Goal: Information Seeking & Learning: Find specific fact

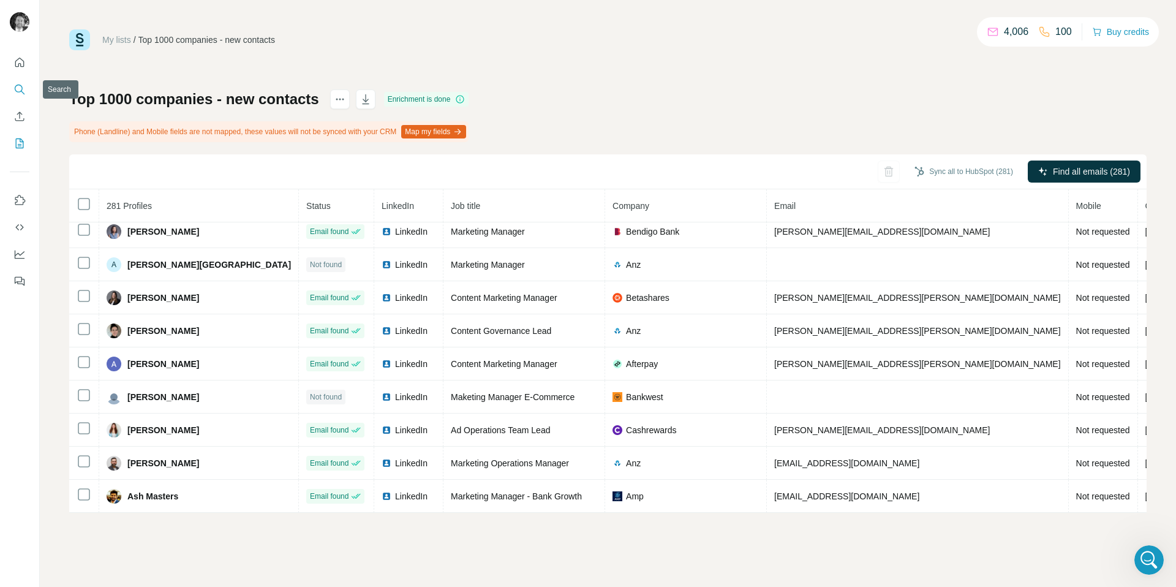
click at [19, 90] on icon "Search" at bounding box center [19, 89] width 12 height 12
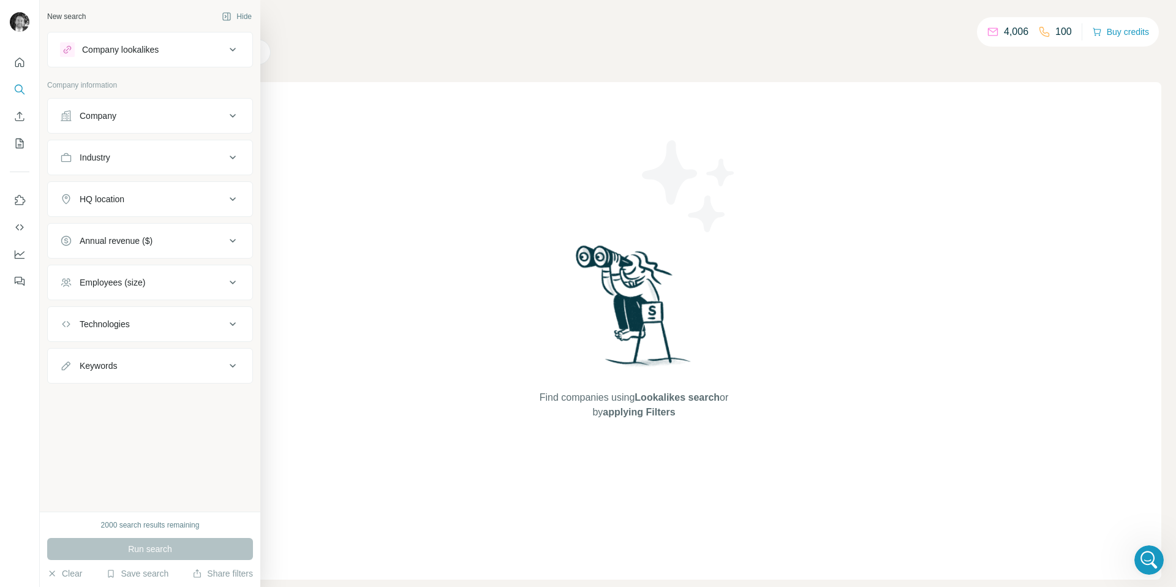
click at [148, 117] on div "Company" at bounding box center [142, 116] width 165 height 12
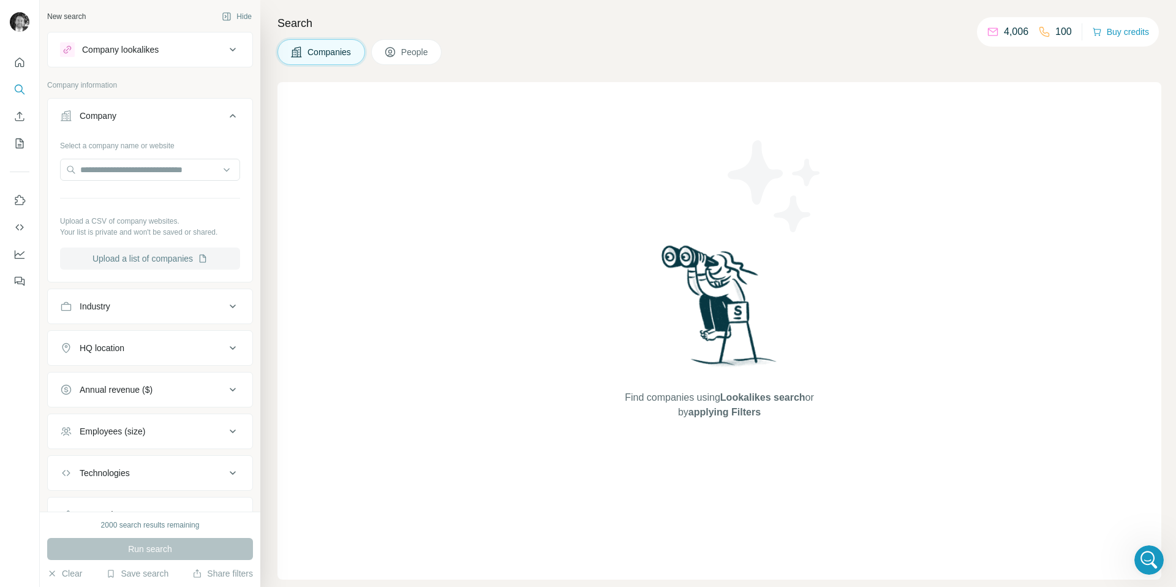
click at [129, 257] on button "Upload a list of companies" at bounding box center [150, 258] width 180 height 22
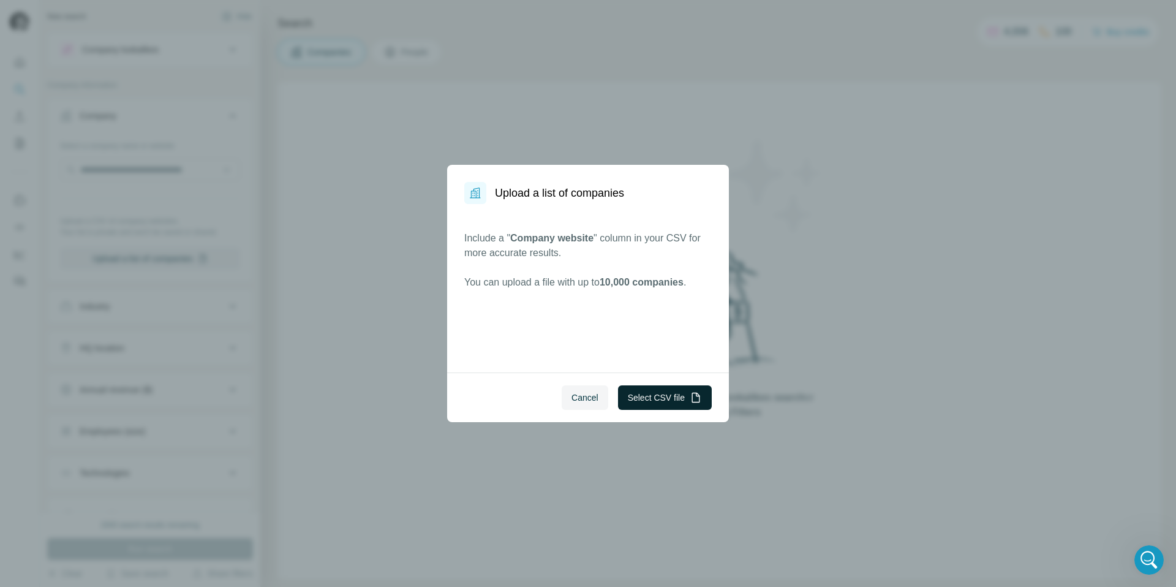
click at [637, 395] on button "Select CSV file" at bounding box center [665, 397] width 94 height 24
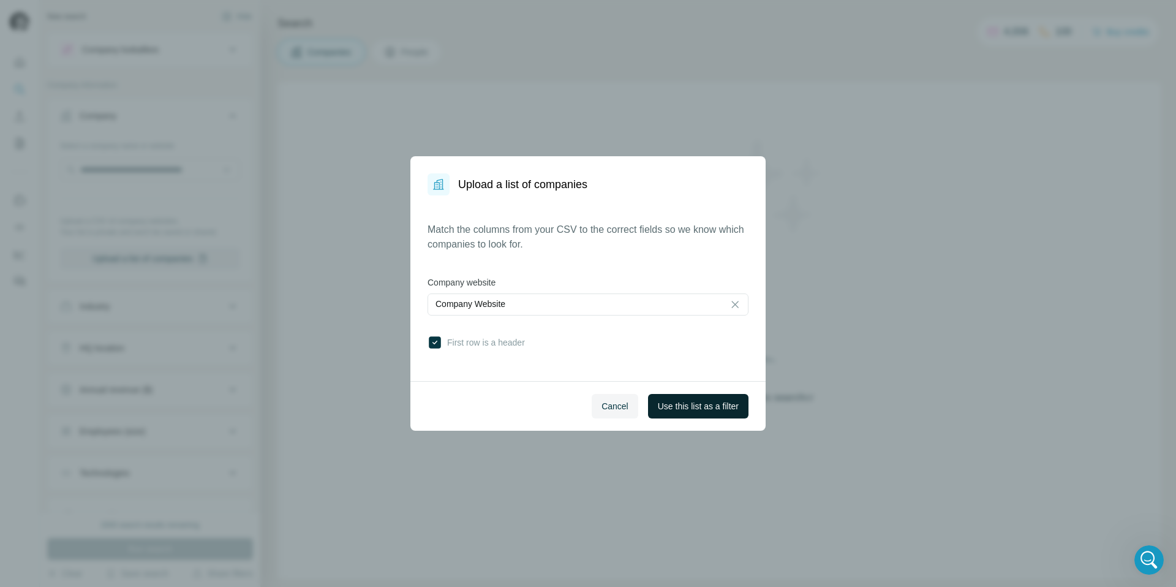
click at [663, 407] on span "Use this list as a filter" at bounding box center [698, 406] width 81 height 12
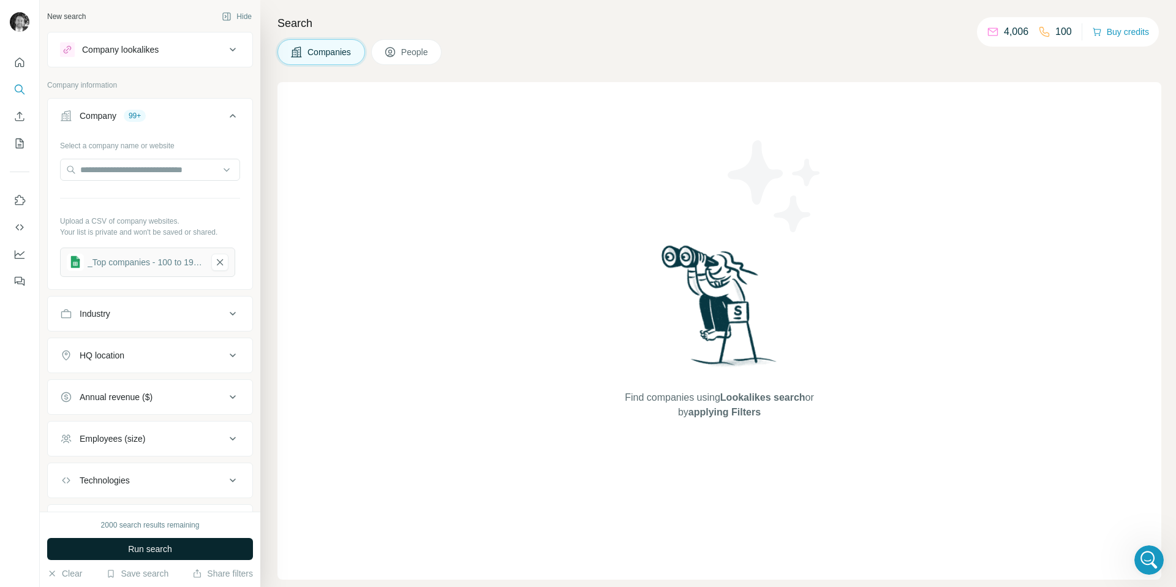
click at [146, 549] on span "Run search" at bounding box center [150, 549] width 44 height 12
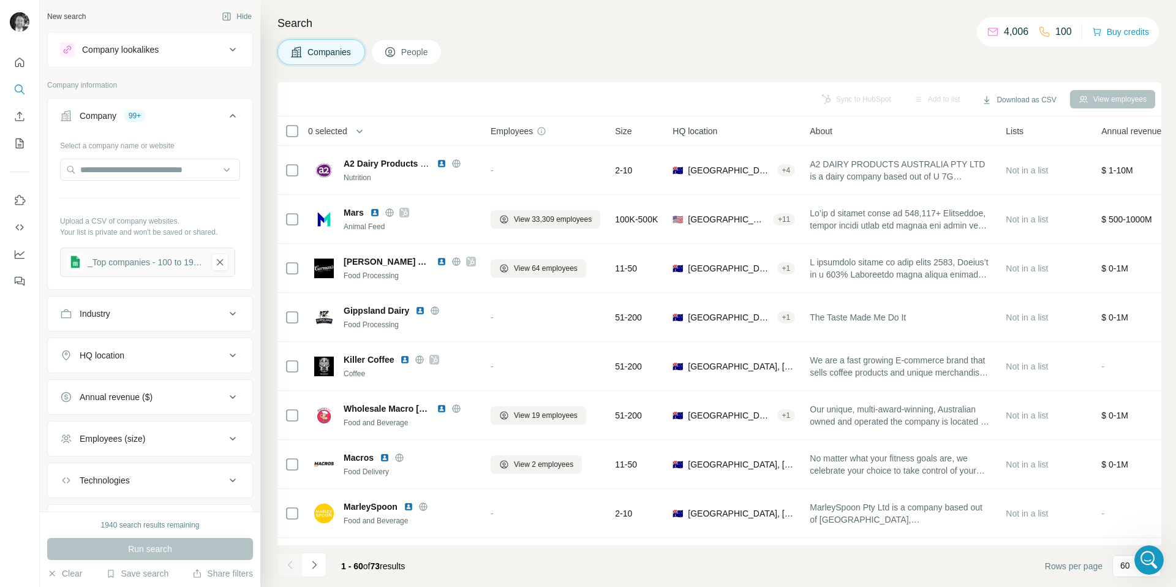
click at [411, 58] on span "People" at bounding box center [415, 52] width 28 height 12
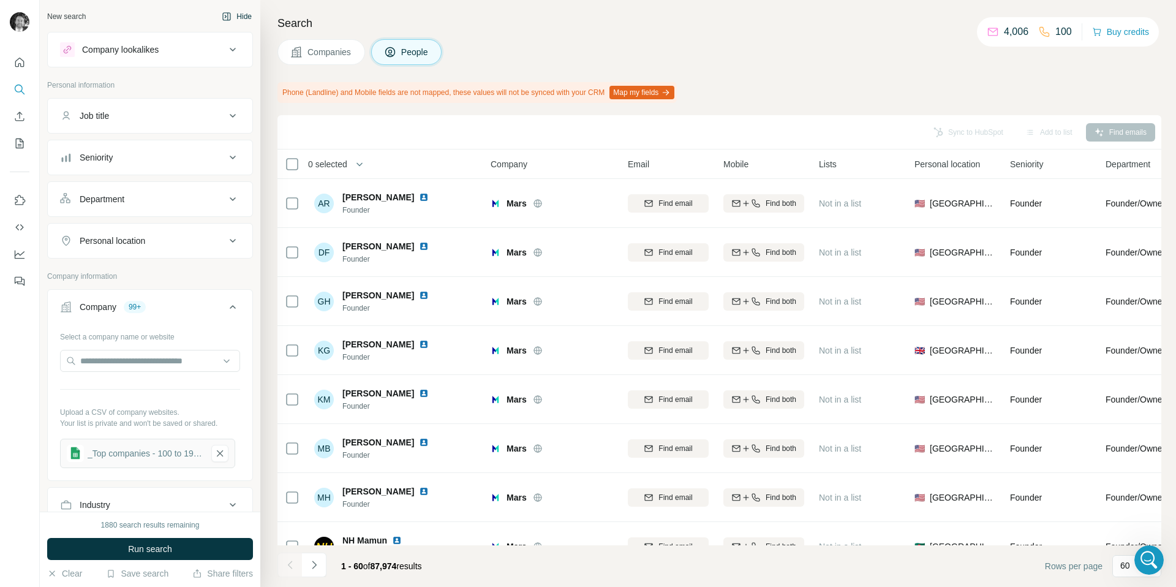
click at [241, 17] on button "Hide" at bounding box center [236, 16] width 47 height 18
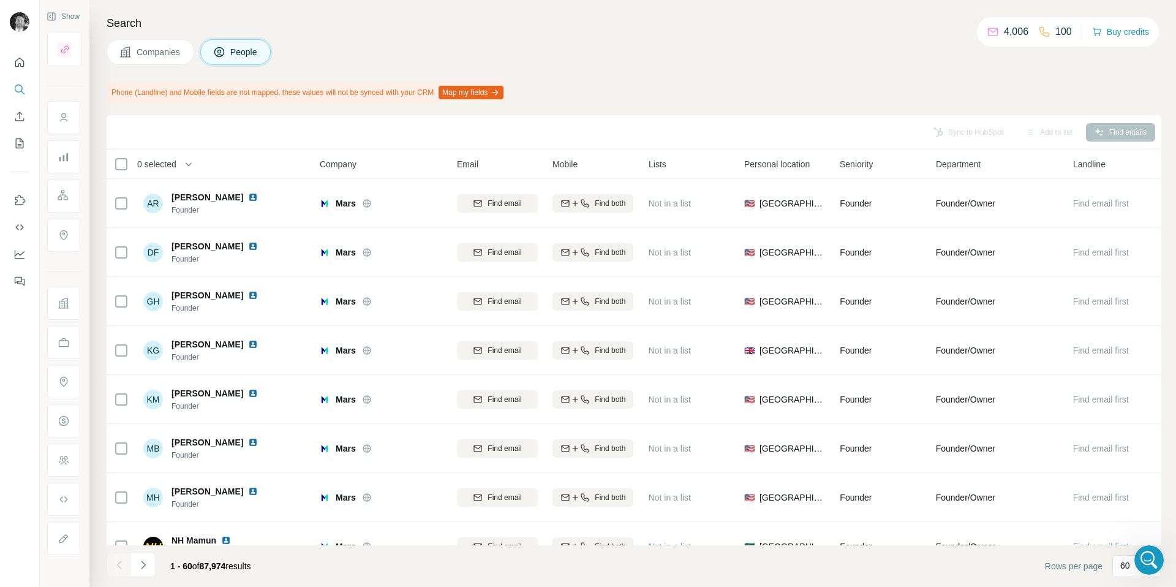
click at [167, 53] on span "Companies" at bounding box center [159, 52] width 45 height 12
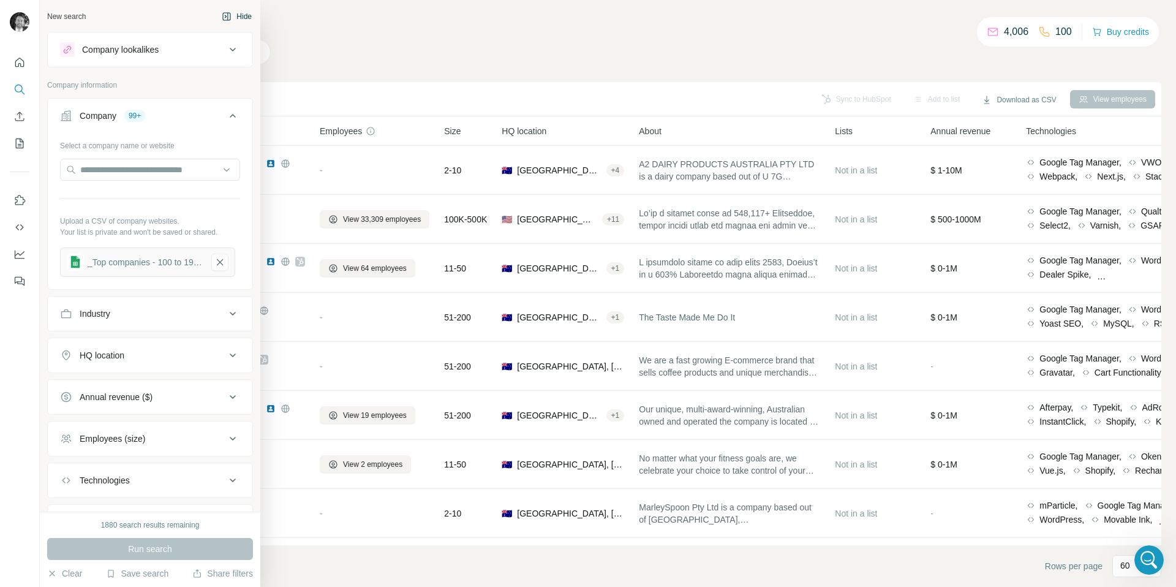
click at [241, 15] on button "Hide" at bounding box center [236, 16] width 47 height 18
click at [225, 17] on icon "button" at bounding box center [227, 16] width 4 height 7
click at [77, 17] on div "New search" at bounding box center [66, 16] width 39 height 11
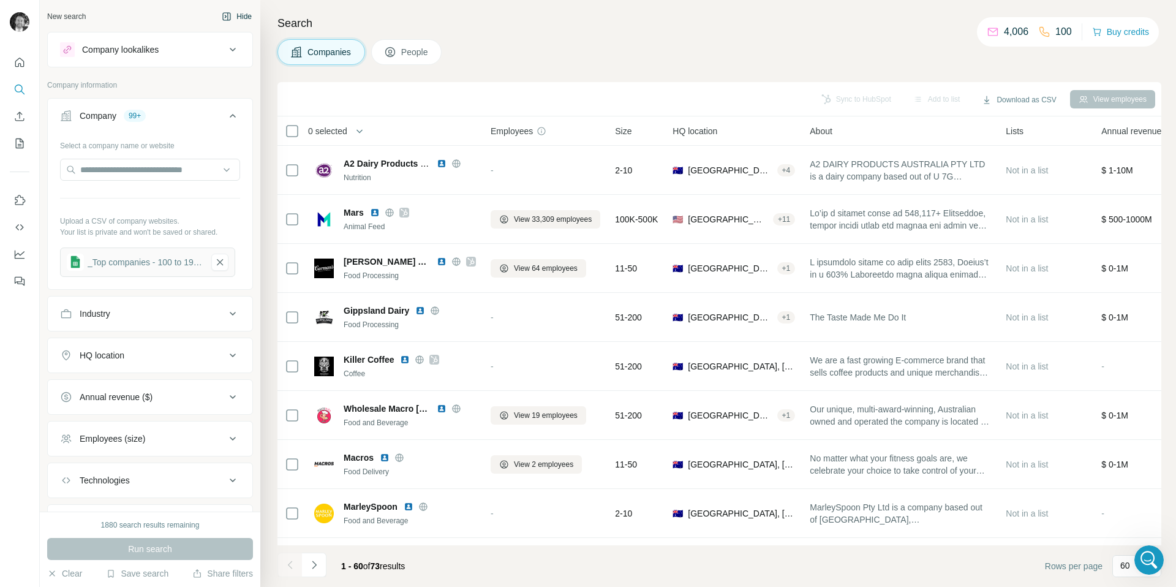
click at [413, 47] on span "People" at bounding box center [415, 52] width 28 height 12
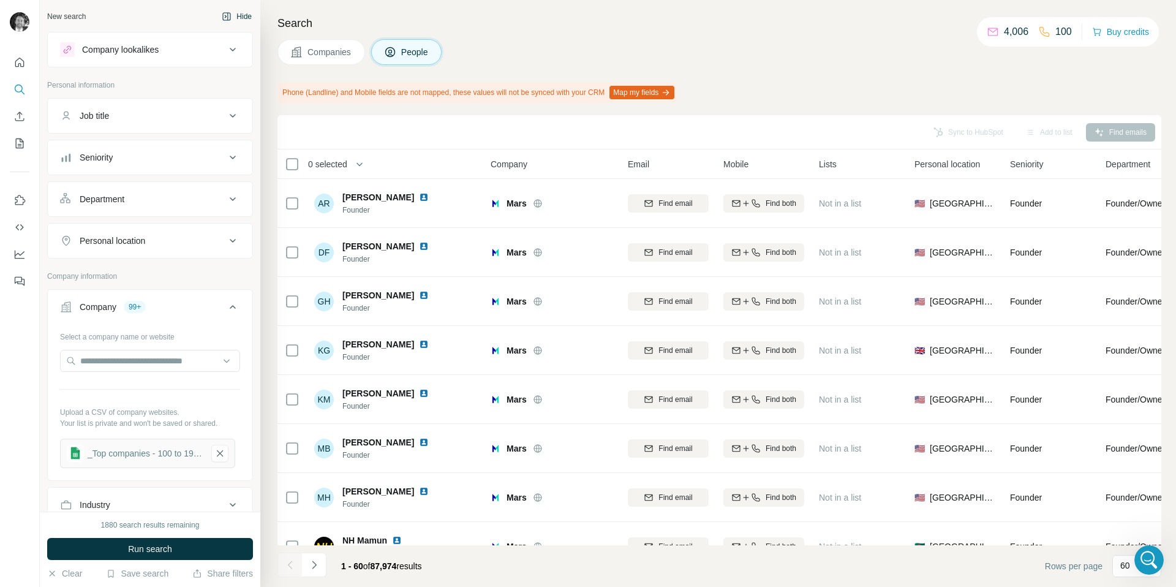
click at [162, 241] on div "Personal location" at bounding box center [142, 241] width 165 height 12
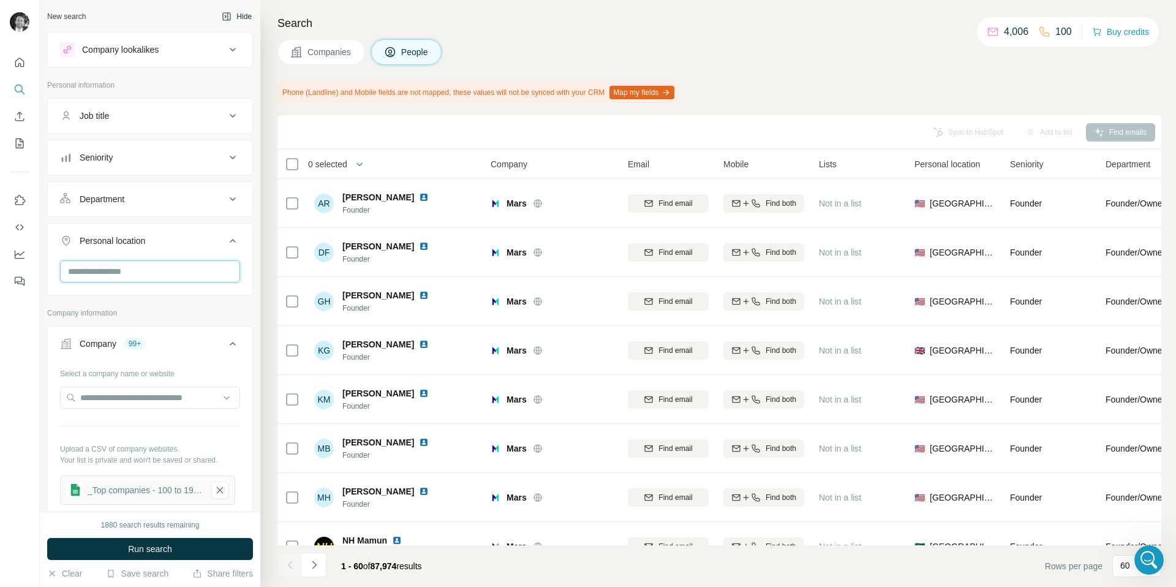
click at [137, 269] on input "text" at bounding box center [150, 271] width 180 height 22
type input "****"
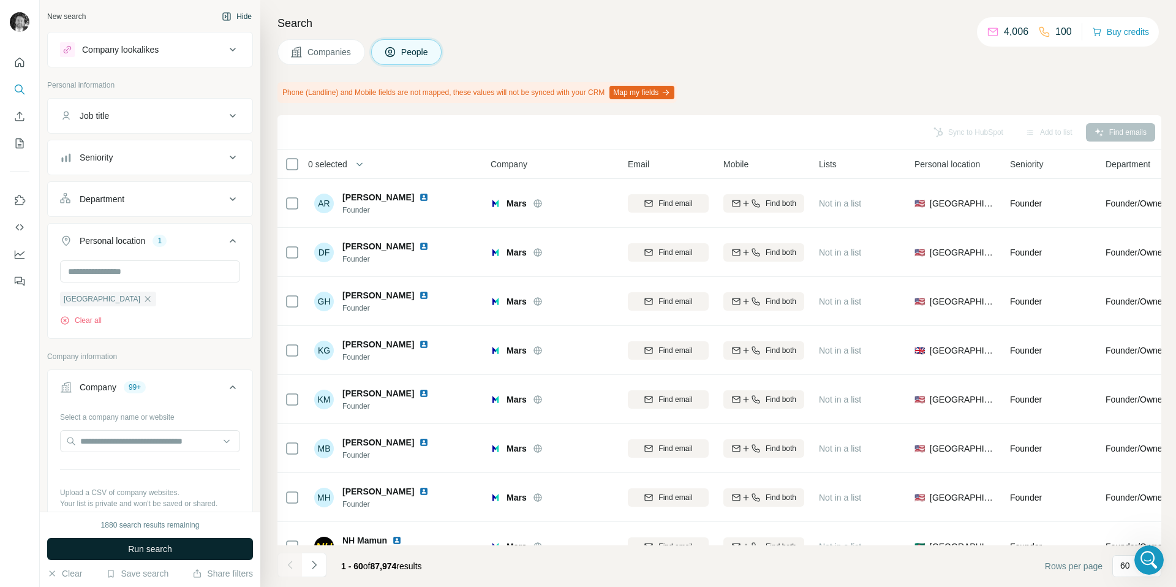
click at [176, 546] on button "Run search" at bounding box center [150, 549] width 206 height 22
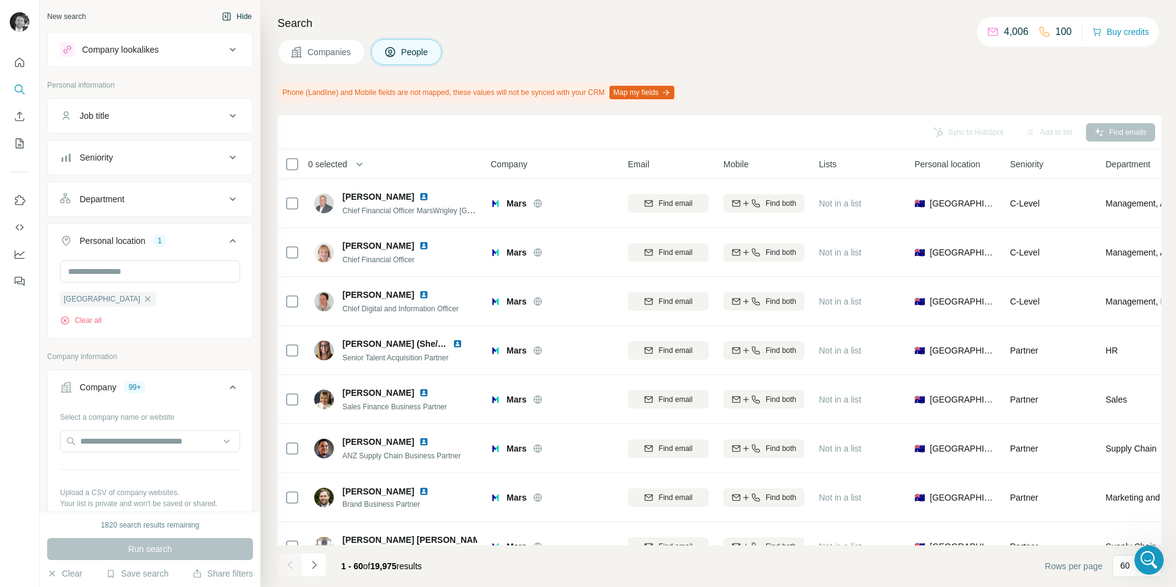
click at [194, 198] on div "Department" at bounding box center [142, 199] width 165 height 12
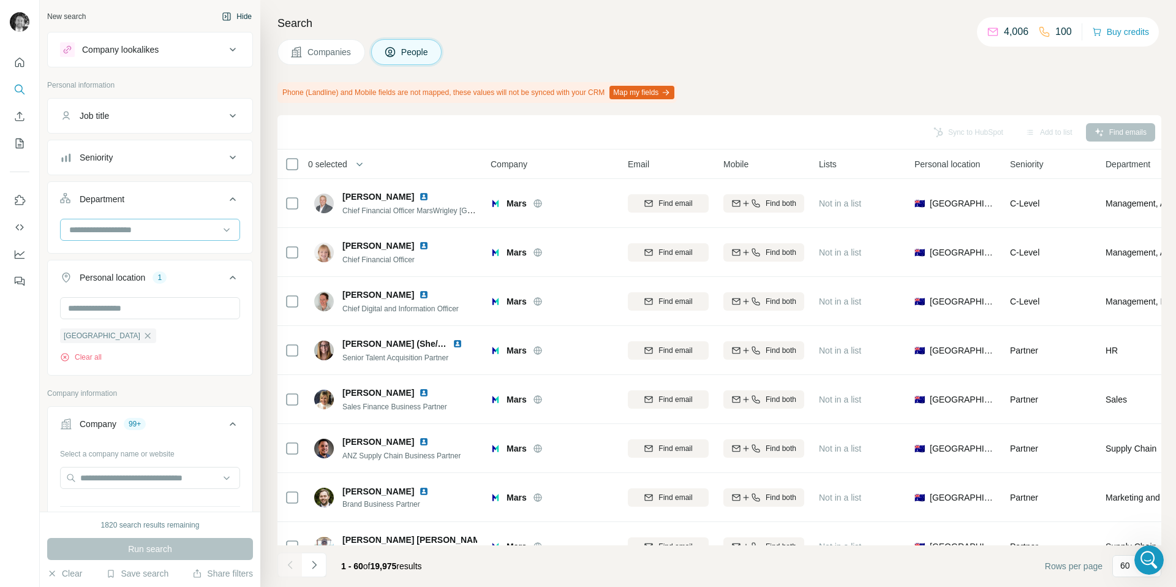
click at [165, 230] on input at bounding box center [143, 229] width 151 height 13
type input "*"
type input "***"
click at [141, 260] on p "Marketing and Advertising" at bounding box center [119, 257] width 99 height 12
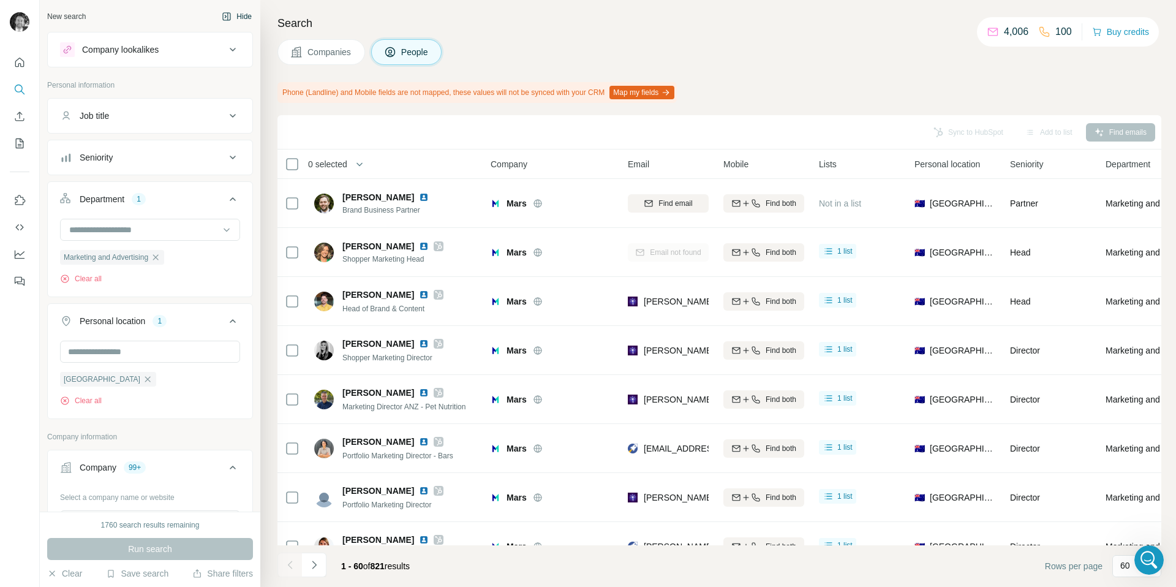
click at [170, 157] on div "Seniority" at bounding box center [142, 157] width 165 height 12
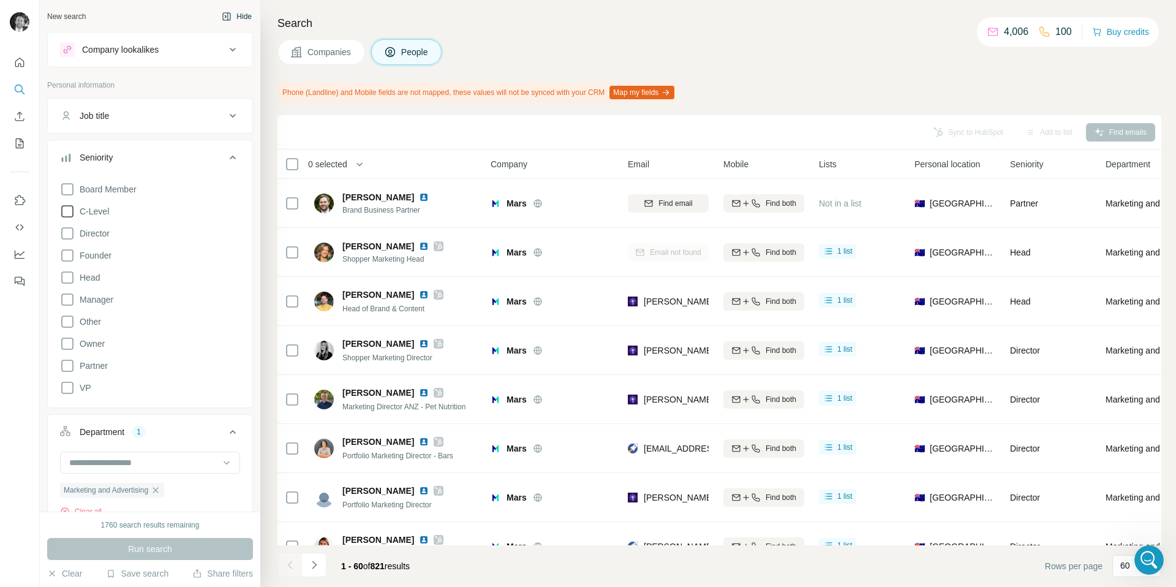
click at [65, 216] on icon at bounding box center [67, 211] width 12 height 12
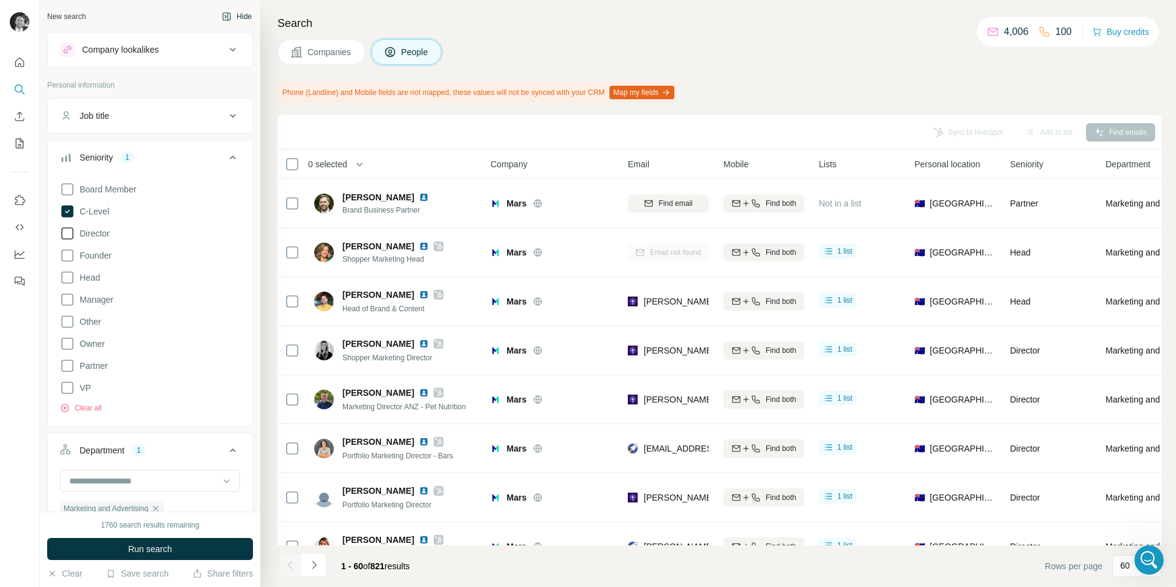
click at [65, 234] on icon at bounding box center [67, 233] width 15 height 15
click at [64, 259] on icon at bounding box center [67, 255] width 15 height 15
click at [61, 284] on icon at bounding box center [67, 277] width 15 height 15
click at [66, 300] on icon at bounding box center [67, 299] width 15 height 15
click at [67, 344] on icon at bounding box center [67, 343] width 15 height 15
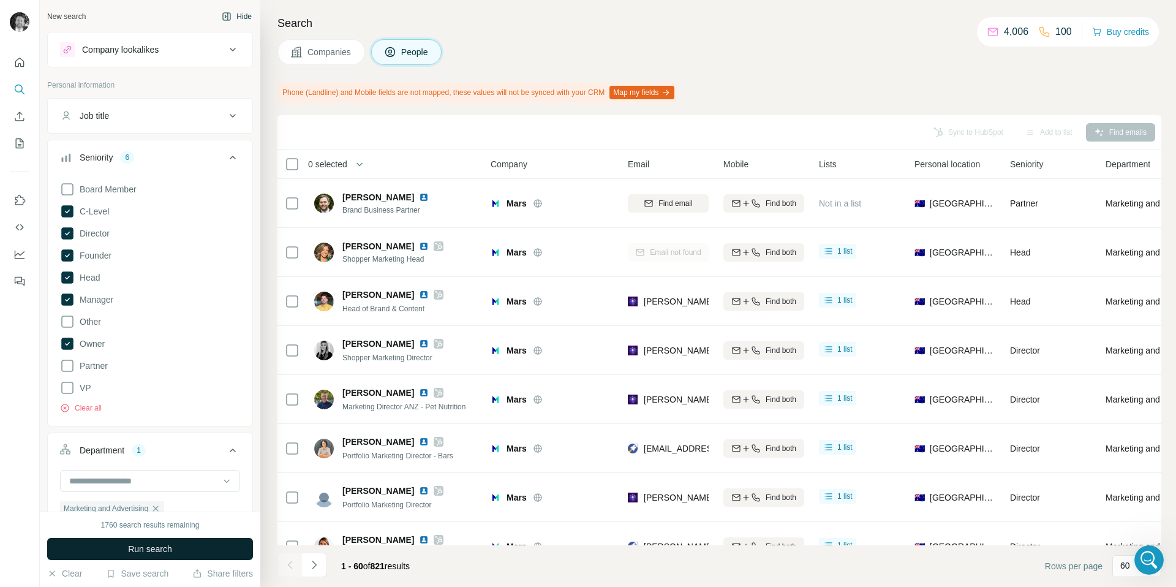
click at [148, 548] on span "Run search" at bounding box center [150, 549] width 44 height 12
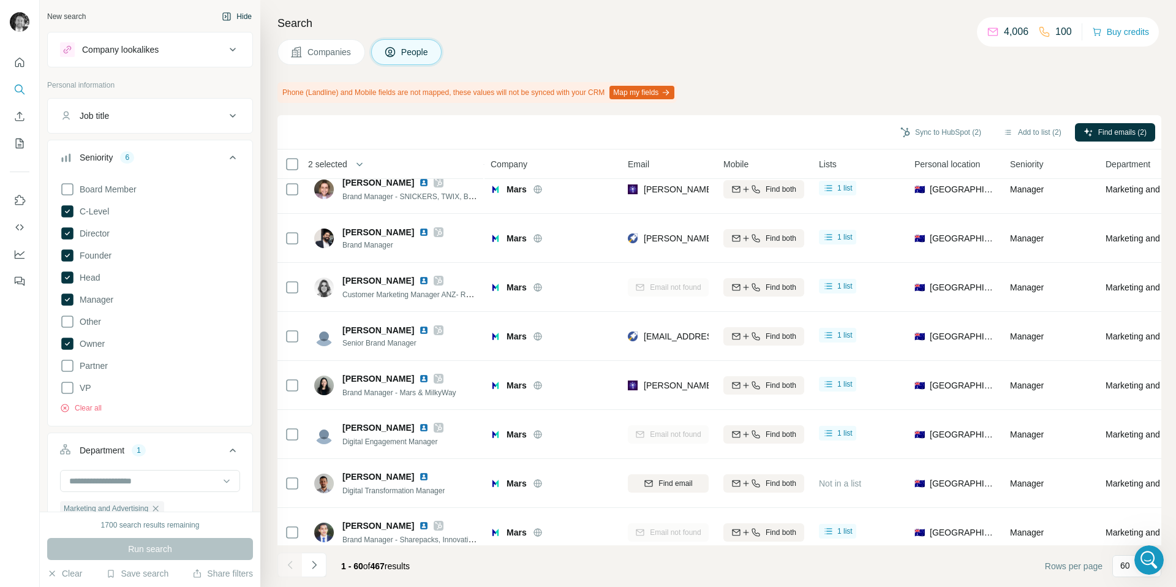
scroll to position [2574, 0]
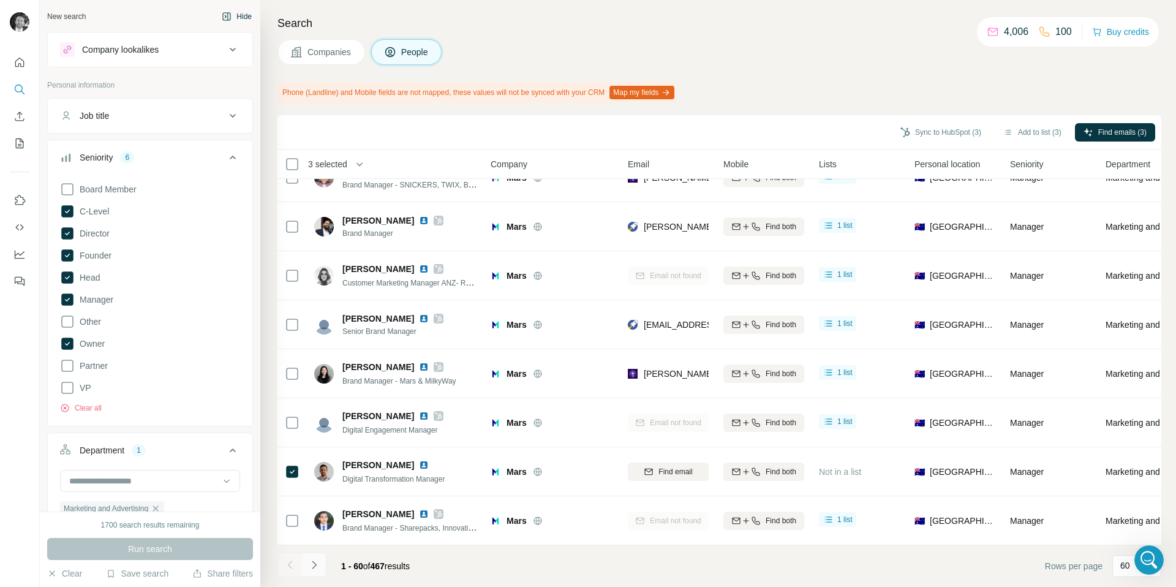
click at [314, 567] on icon "Navigate to next page" at bounding box center [314, 564] width 4 height 8
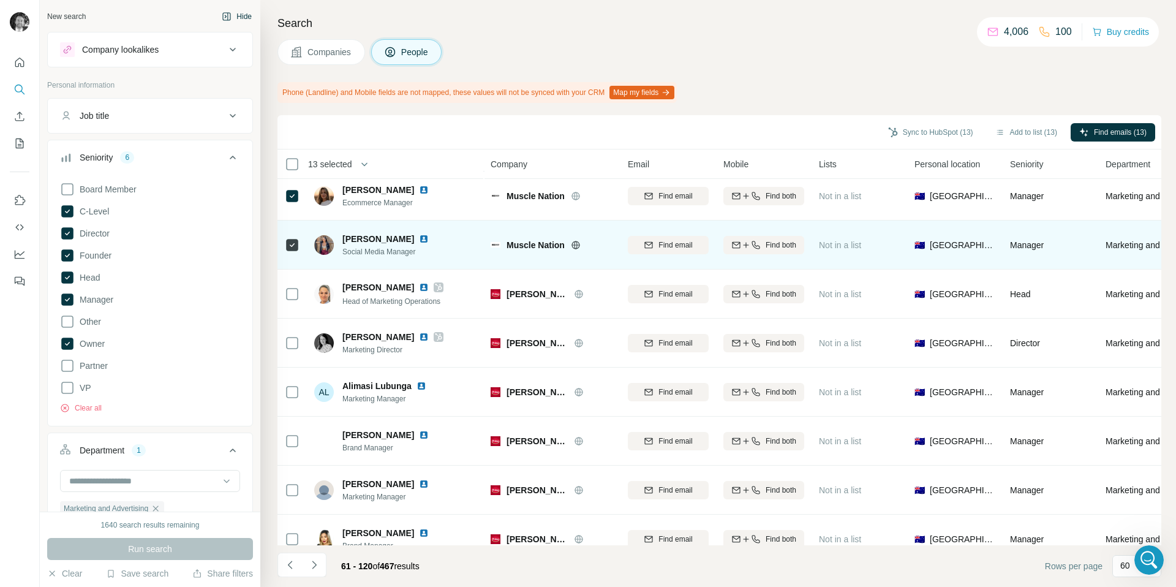
scroll to position [799, 0]
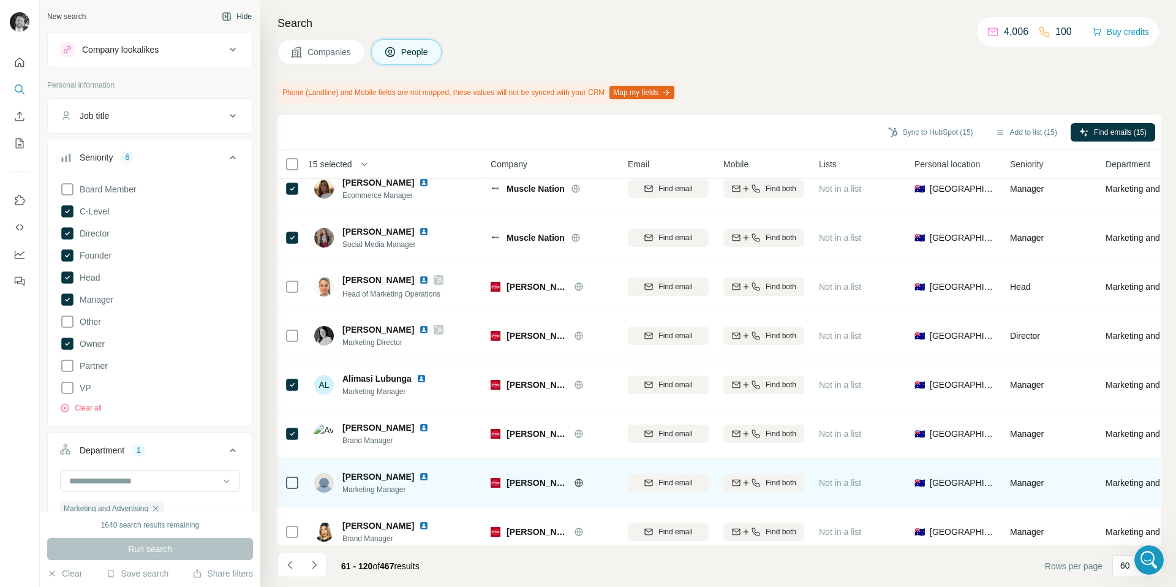
click at [293, 490] on div at bounding box center [292, 482] width 15 height 34
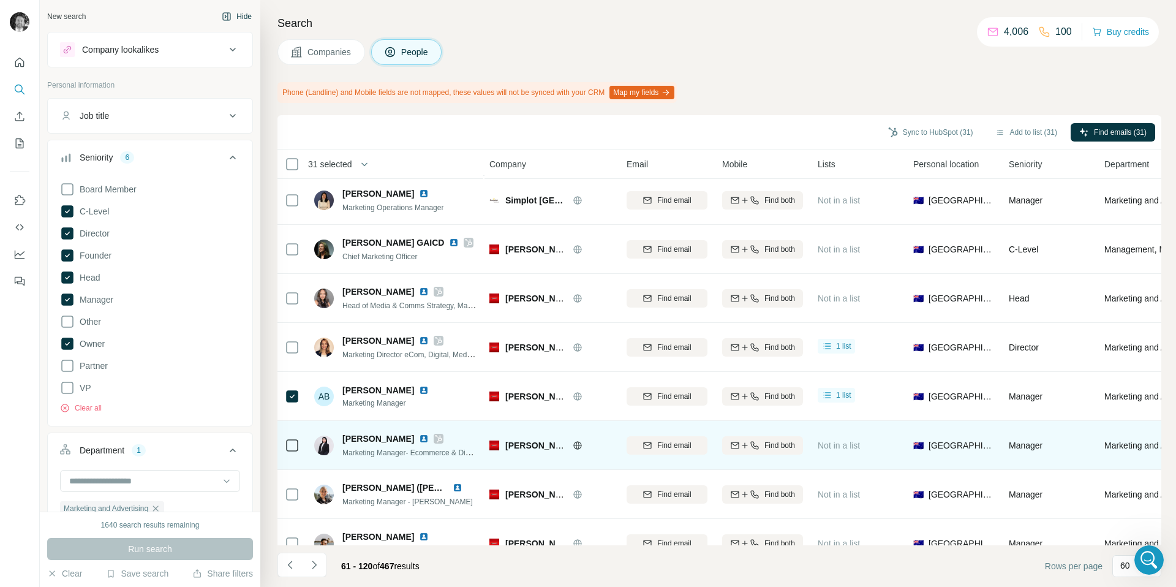
scroll to position [2574, 1]
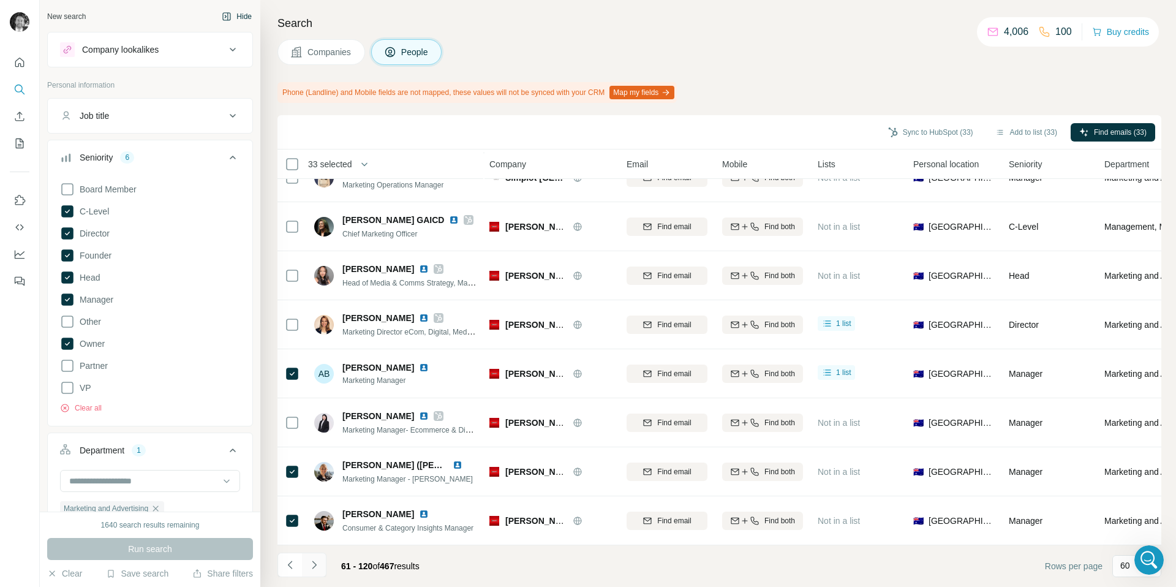
click at [315, 571] on button "Navigate to next page" at bounding box center [314, 564] width 24 height 24
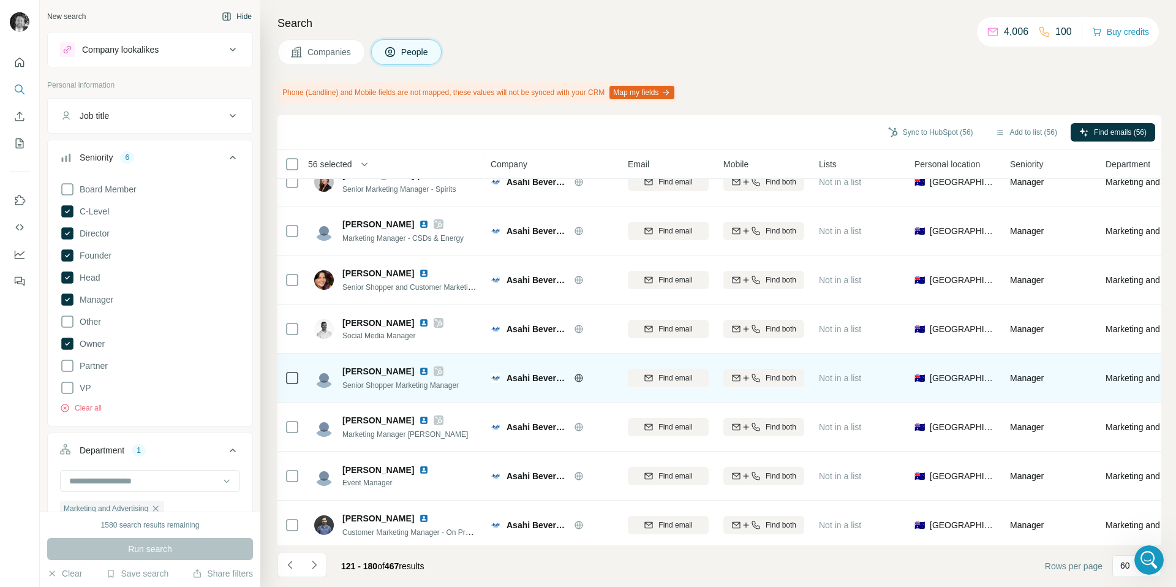
scroll to position [2574, 0]
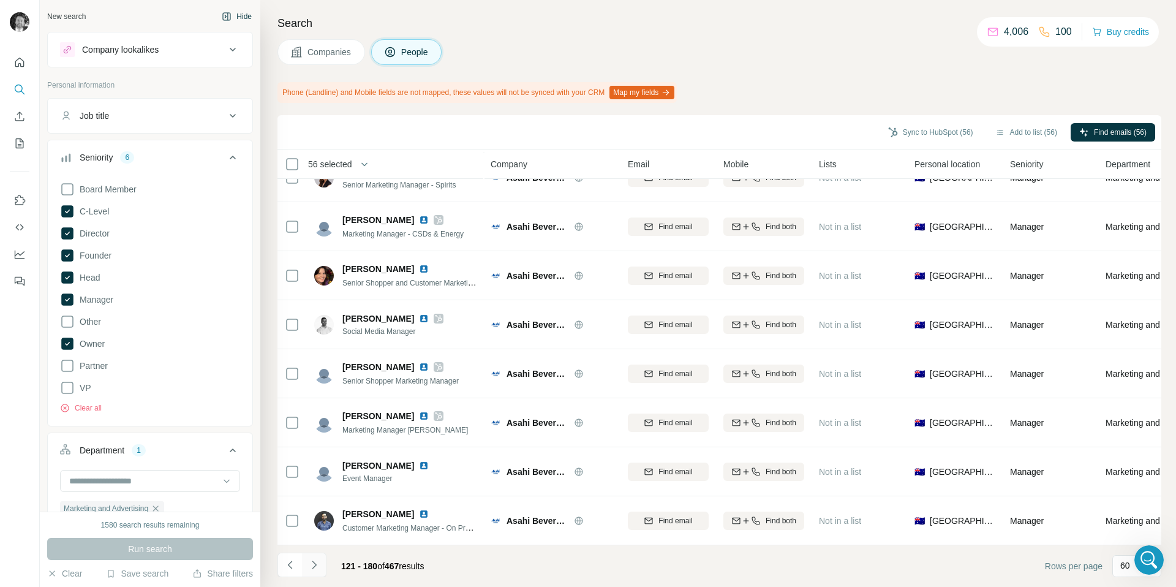
click at [313, 566] on icon "Navigate to next page" at bounding box center [314, 565] width 12 height 12
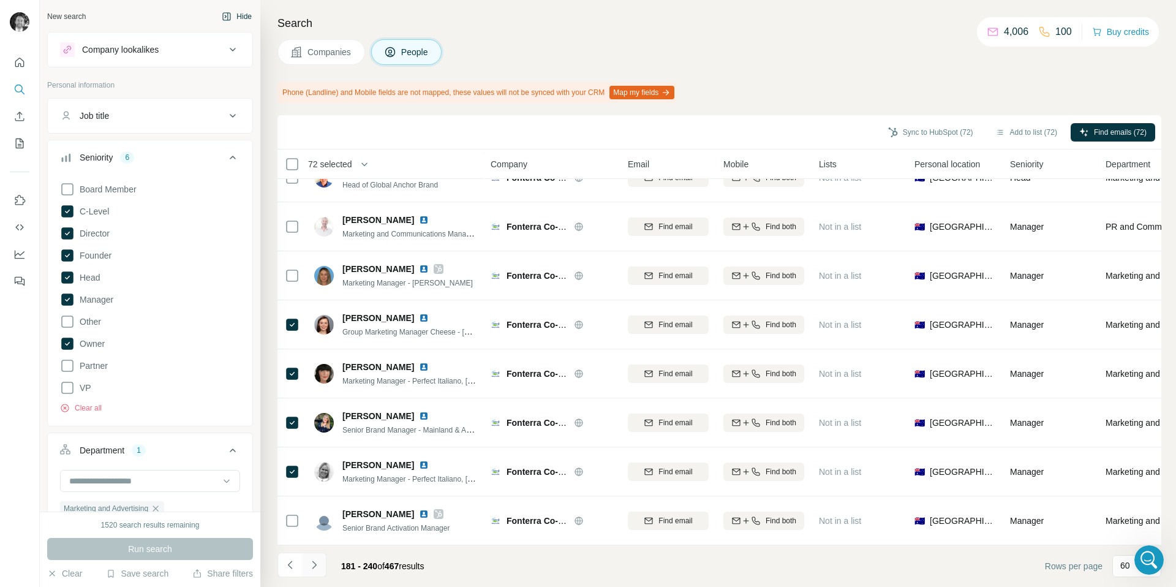
click at [314, 567] on icon "Navigate to next page" at bounding box center [314, 565] width 12 height 12
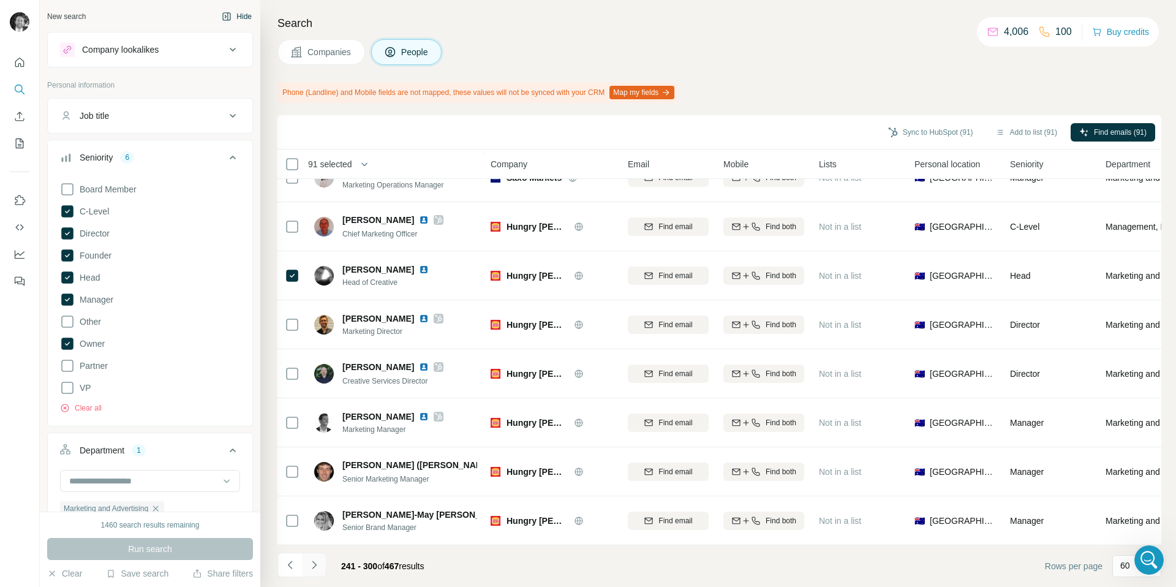
click at [311, 563] on icon "Navigate to next page" at bounding box center [314, 565] width 12 height 12
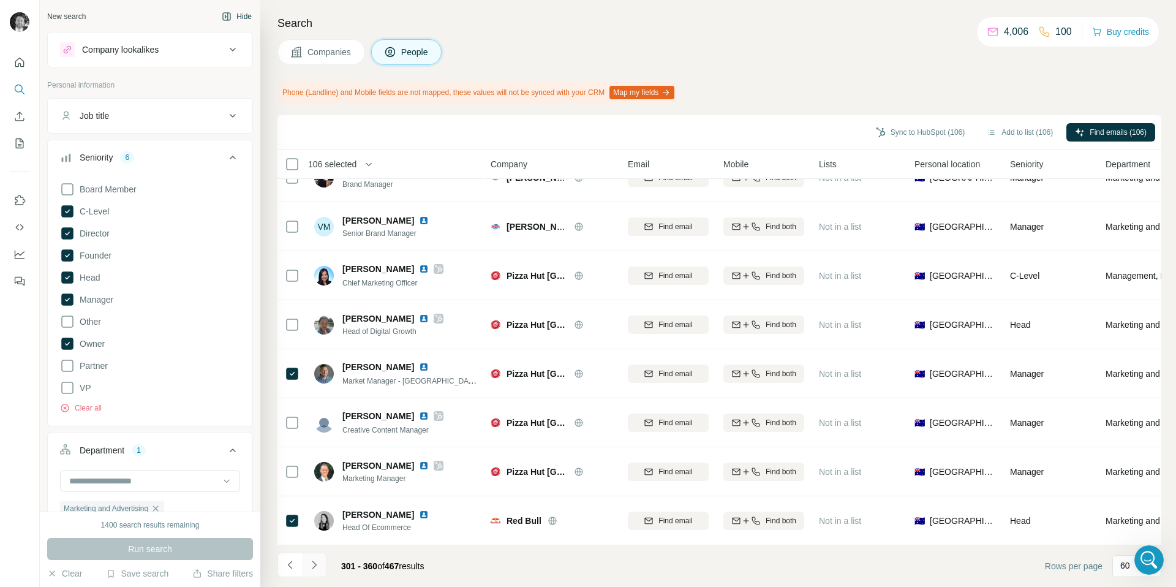
click at [315, 565] on icon "Navigate to next page" at bounding box center [314, 565] width 12 height 12
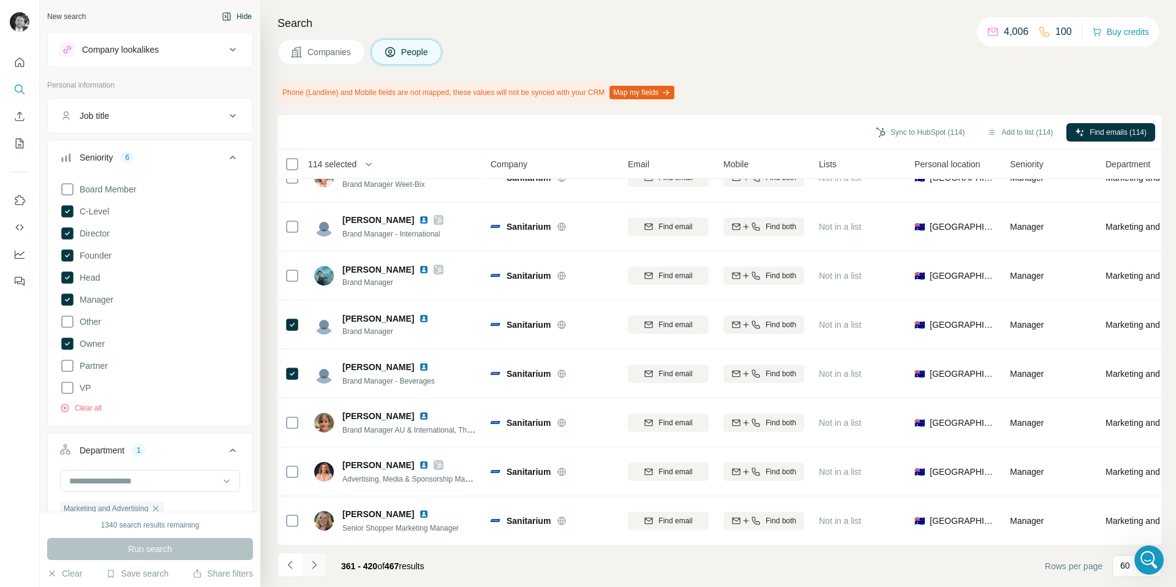
click at [314, 565] on icon "Navigate to next page" at bounding box center [314, 564] width 4 height 8
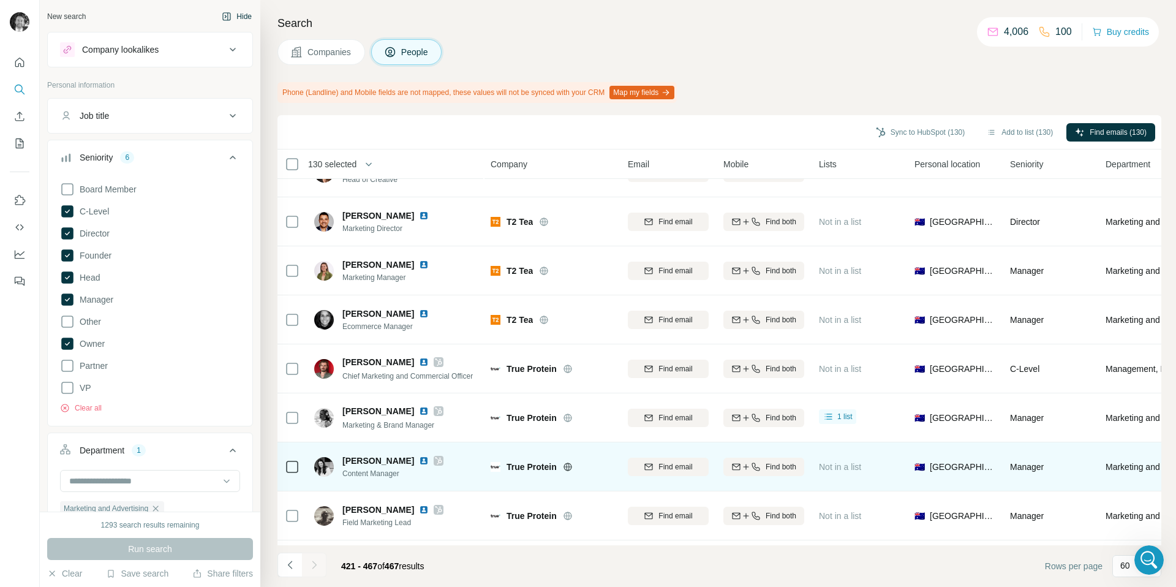
scroll to position [1937, 0]
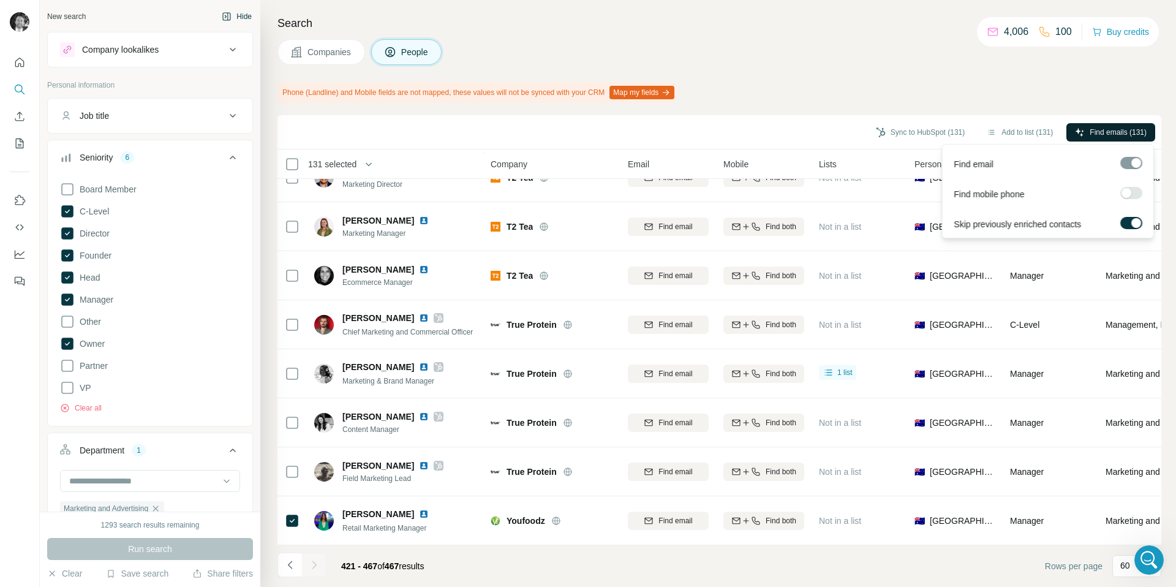
click at [1090, 132] on span "Find emails (131)" at bounding box center [1118, 132] width 57 height 11
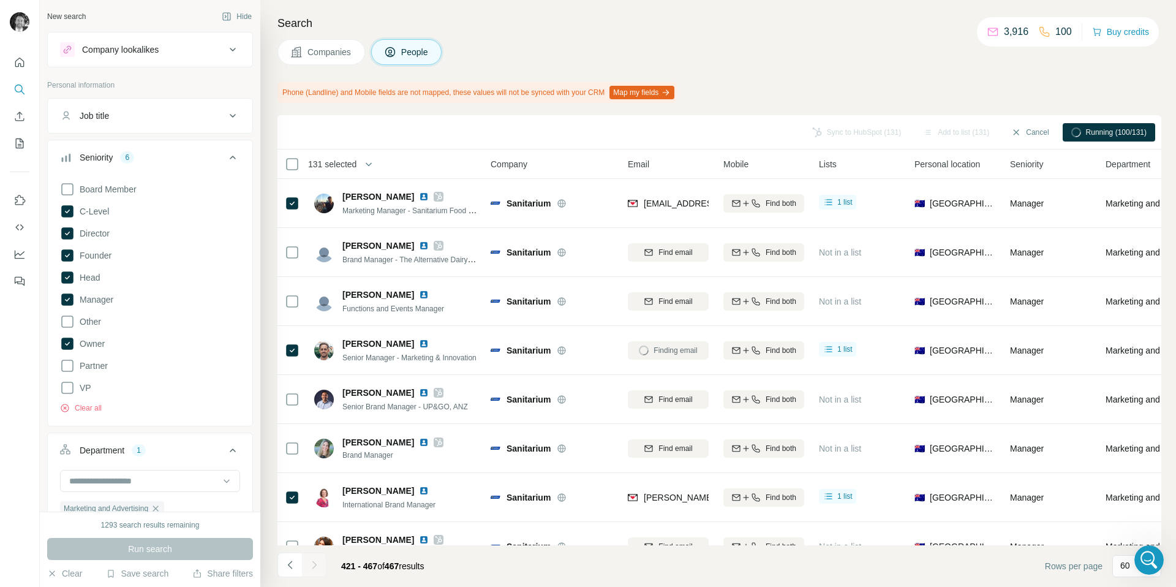
scroll to position [1937, 0]
